Goal: Find specific page/section: Find specific page/section

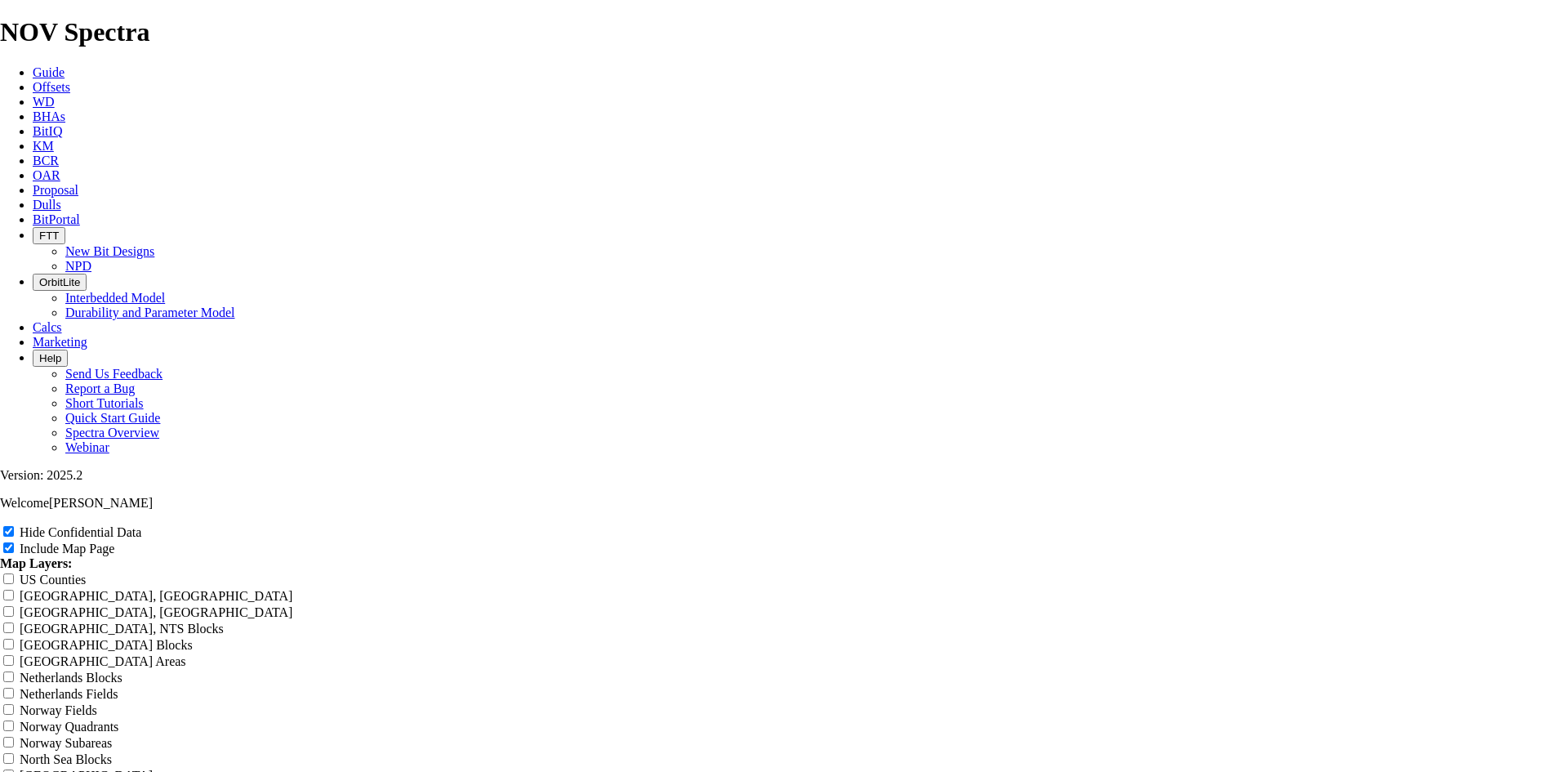
scroll to position [2452, 0]
